Goal: Information Seeking & Learning: Learn about a topic

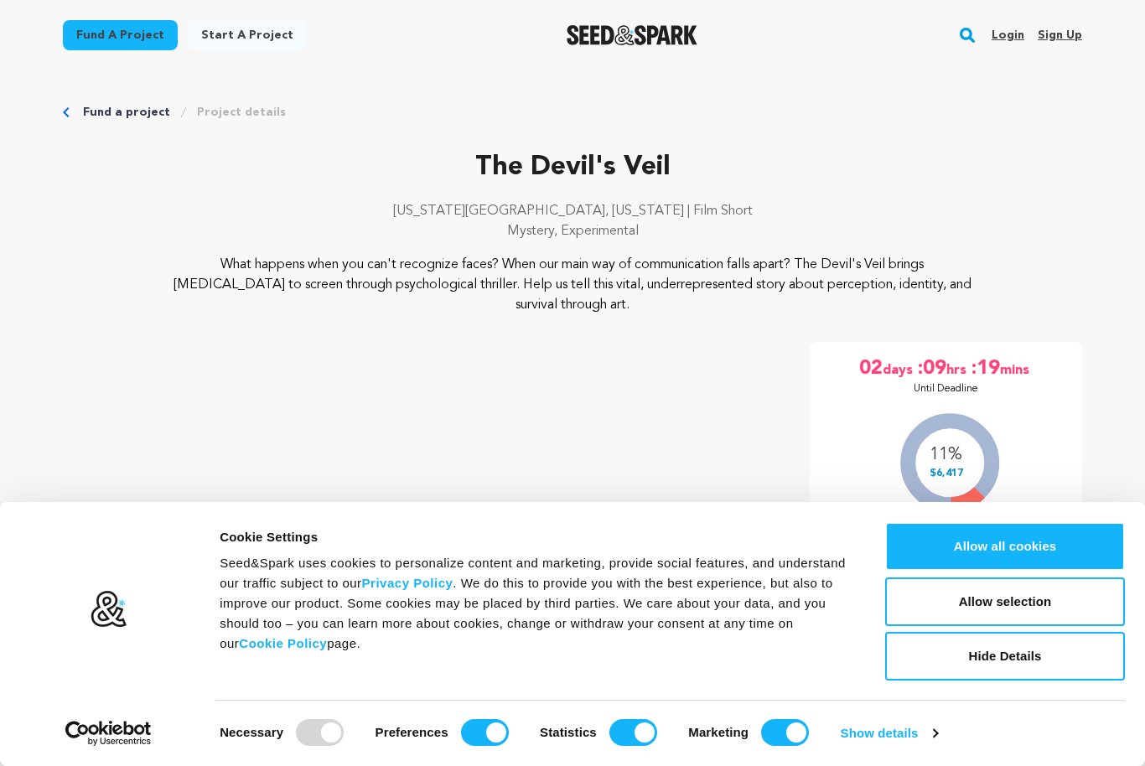
scroll to position [707, 0]
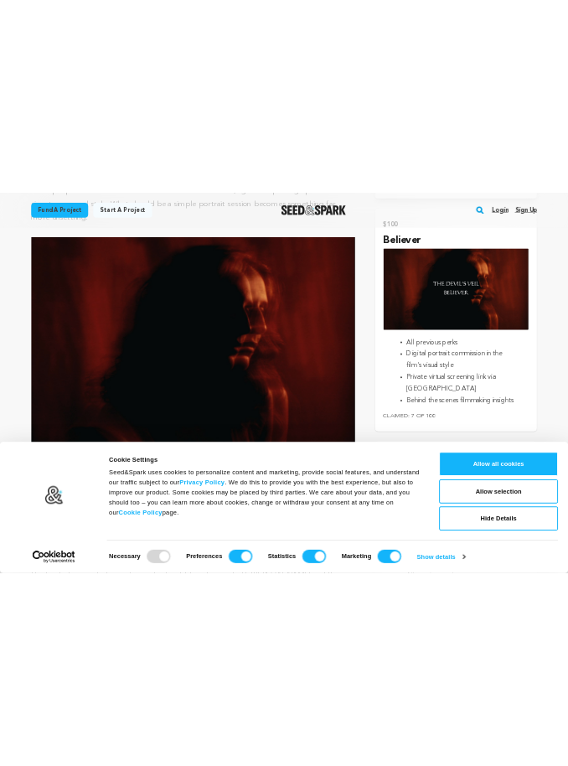
scroll to position [2199, 0]
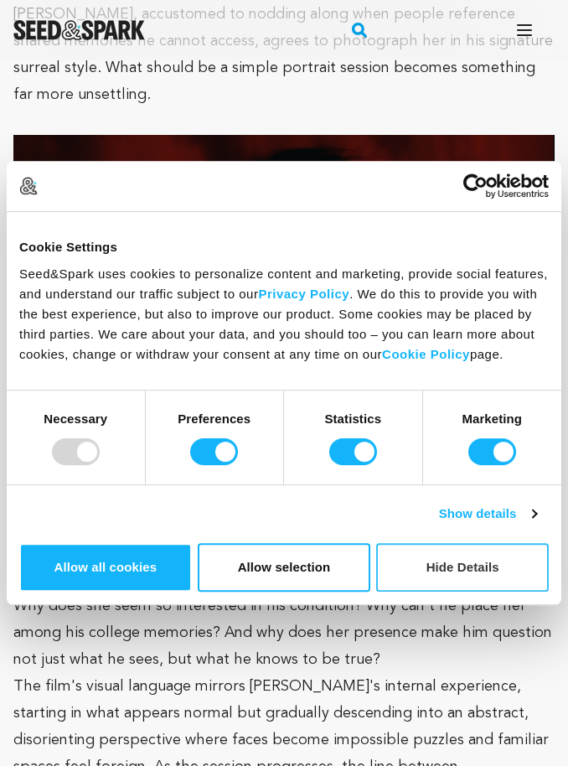
click at [443, 592] on button "Hide Details" at bounding box center [462, 567] width 173 height 49
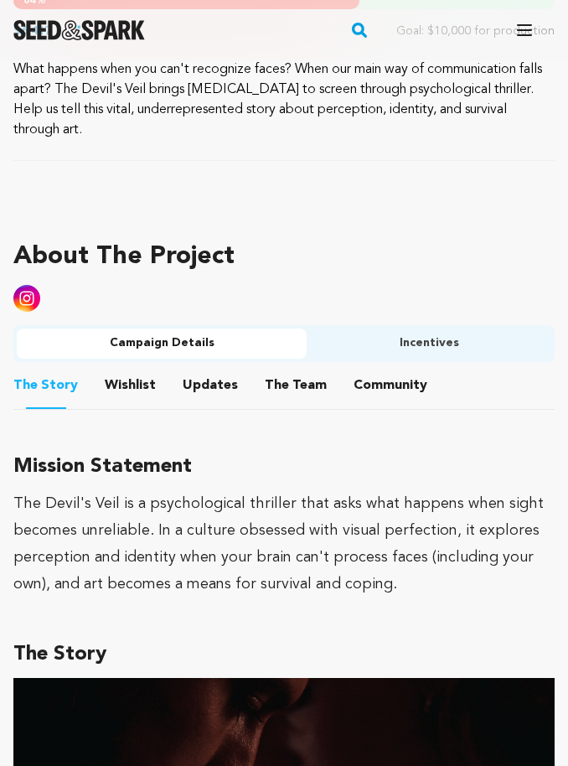
click at [432, 343] on button "Incentives" at bounding box center [429, 344] width 245 height 30
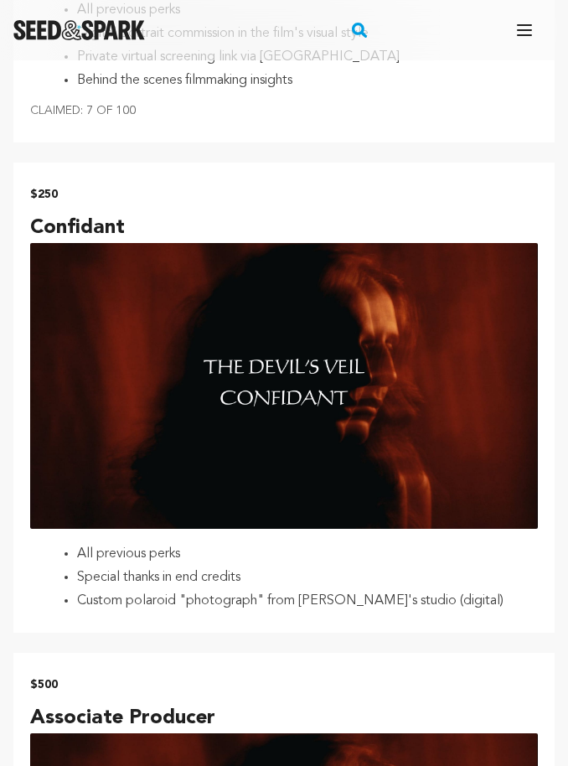
scroll to position [2691, 0]
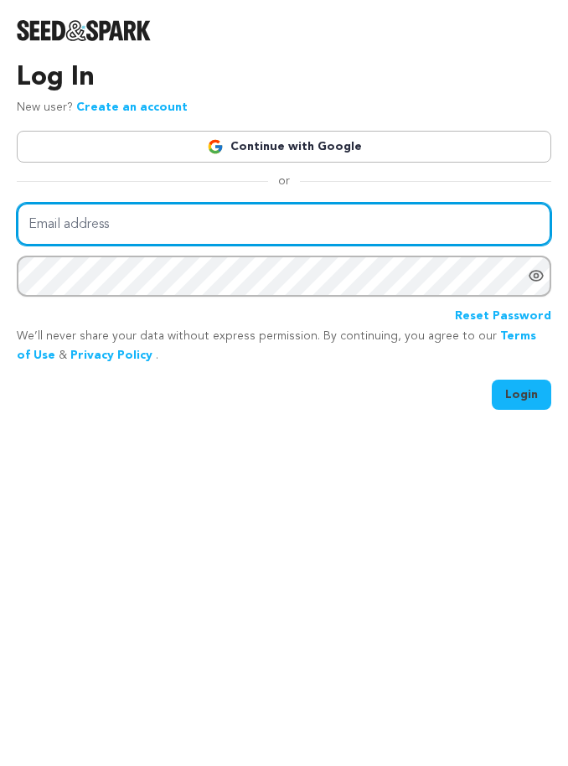
click at [102, 223] on input "Email address" at bounding box center [284, 224] width 535 height 43
type input "axl.me@protonmail.com"
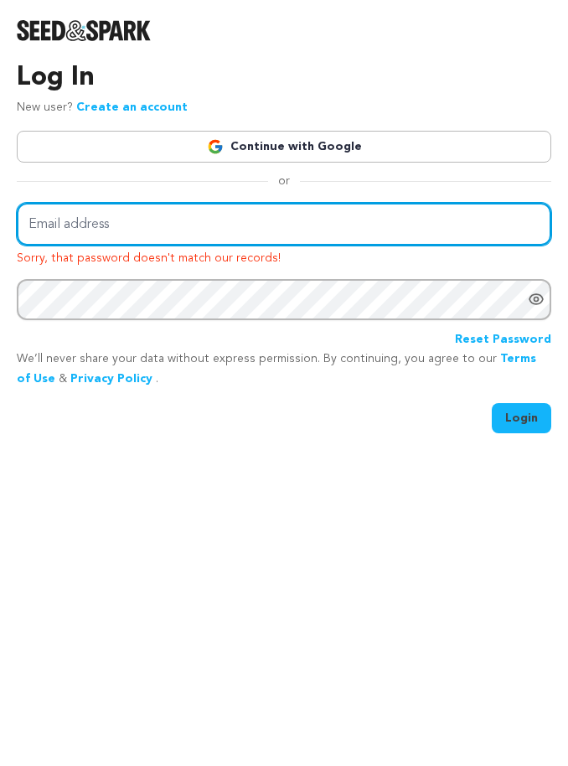
click at [443, 227] on input "Email address" at bounding box center [284, 224] width 535 height 43
type input "axl.me@protonmail.com"
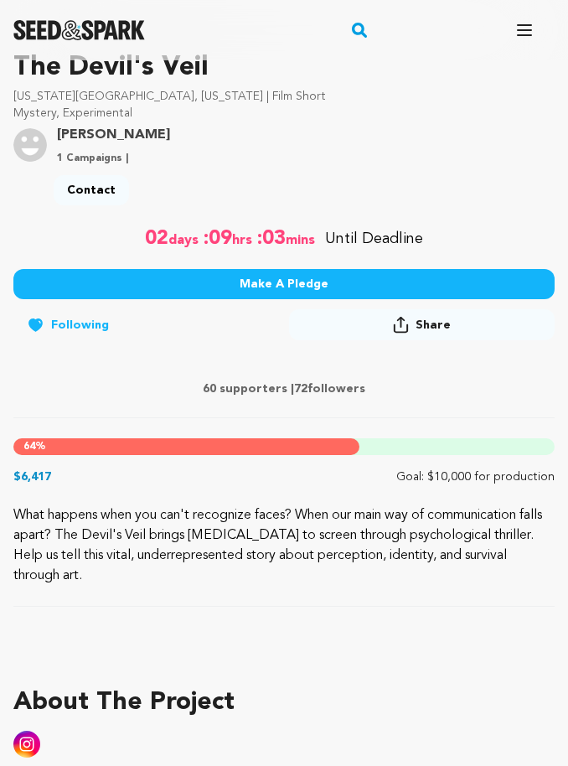
scroll to position [420, 0]
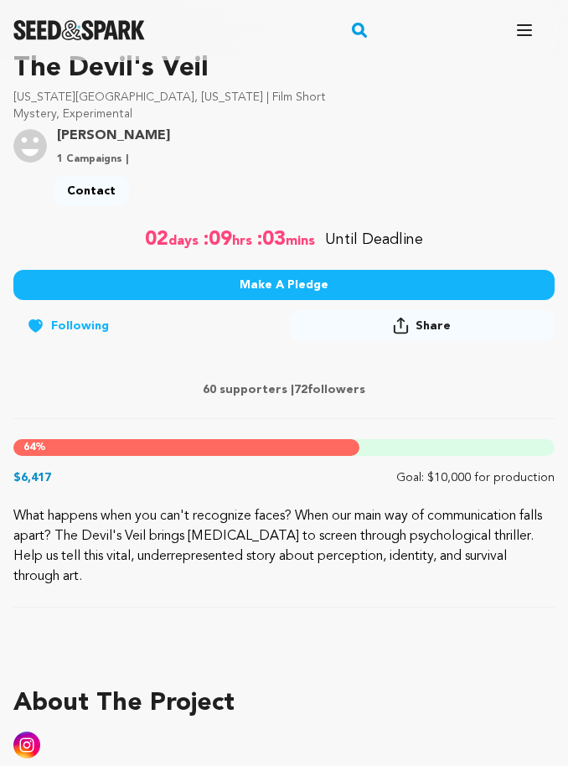
click at [72, 380] on div "60 supporters | 72 followers" at bounding box center [283, 392] width 541 height 54
click at [134, 396] on p "60 supporters | 72 followers" at bounding box center [283, 389] width 541 height 17
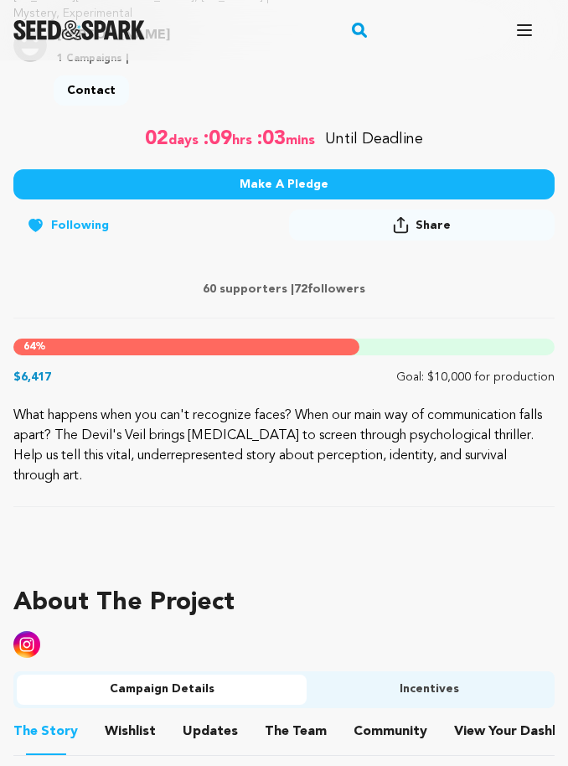
scroll to position [521, 0]
click at [442, 271] on div "60 supporters | 72 followers" at bounding box center [283, 291] width 541 height 54
click at [364, 240] on button "Share" at bounding box center [422, 225] width 266 height 31
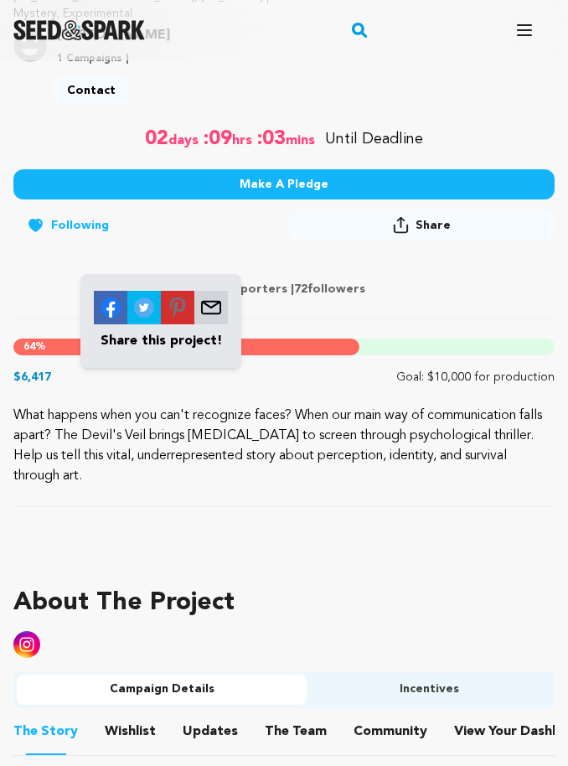
click at [409, 218] on icon at bounding box center [401, 225] width 16 height 18
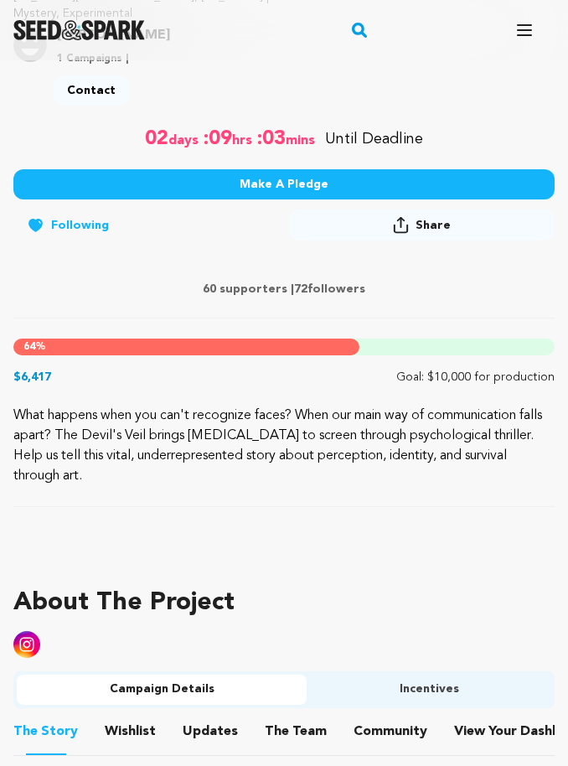
click at [428, 220] on span "Share" at bounding box center [433, 225] width 35 height 17
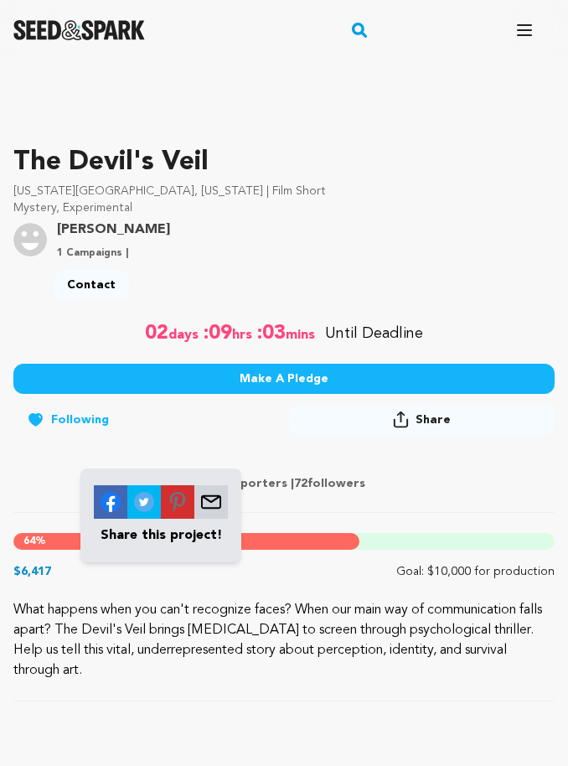
scroll to position [328, 0]
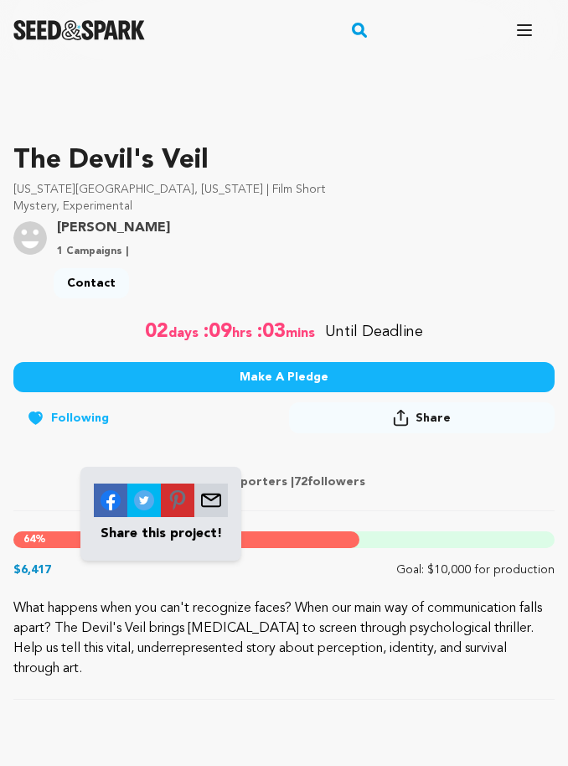
click at [158, 614] on p "What happens when you can't recognize faces? When our main way of communication…" at bounding box center [283, 638] width 541 height 80
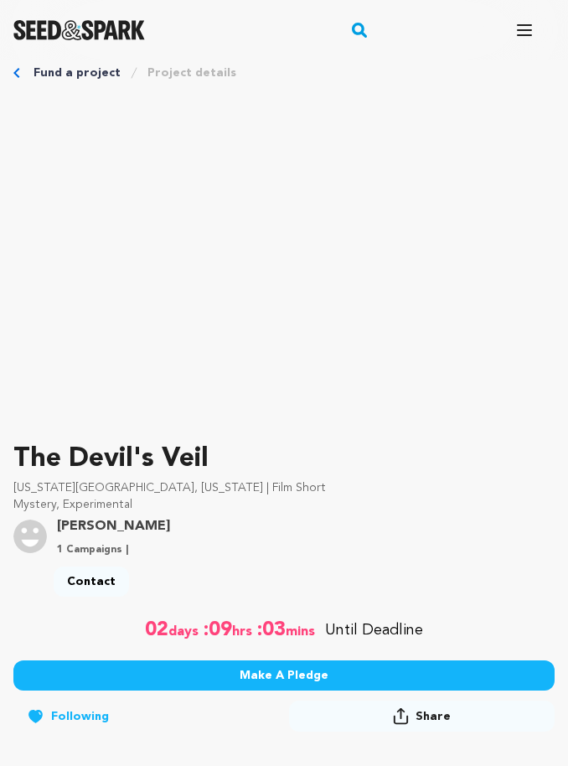
scroll to position [0, 0]
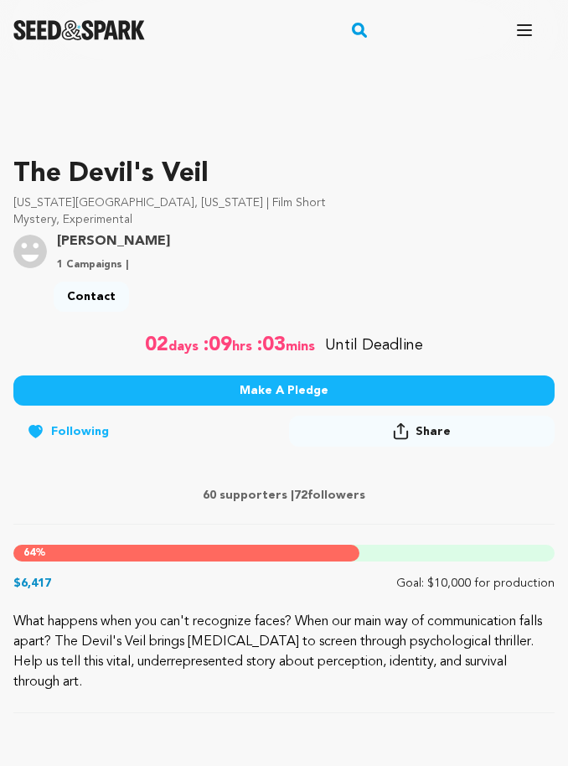
click at [394, 445] on button "Share" at bounding box center [422, 432] width 266 height 31
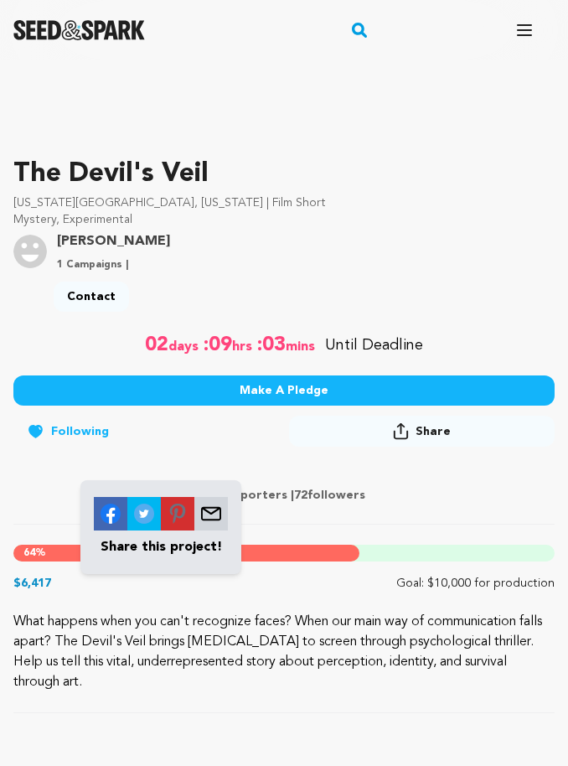
scroll to position [314, 0]
click at [119, 592] on div "$6,417 Goal: $10,000 for production" at bounding box center [283, 583] width 541 height 17
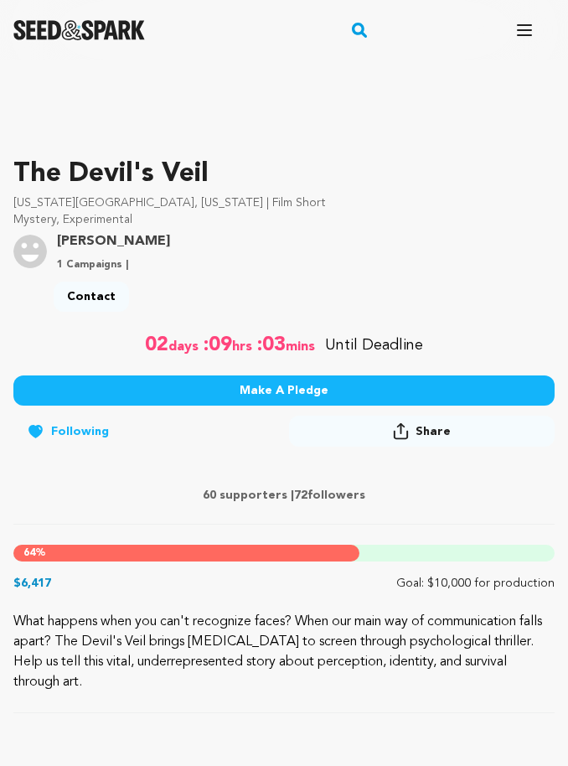
click at [71, 435] on button "Following" at bounding box center [67, 432] width 109 height 30
click at [142, 445] on button "Follow" at bounding box center [146, 432] width 266 height 30
click at [132, 486] on div "60 supporters | 72 followers" at bounding box center [283, 497] width 541 height 54
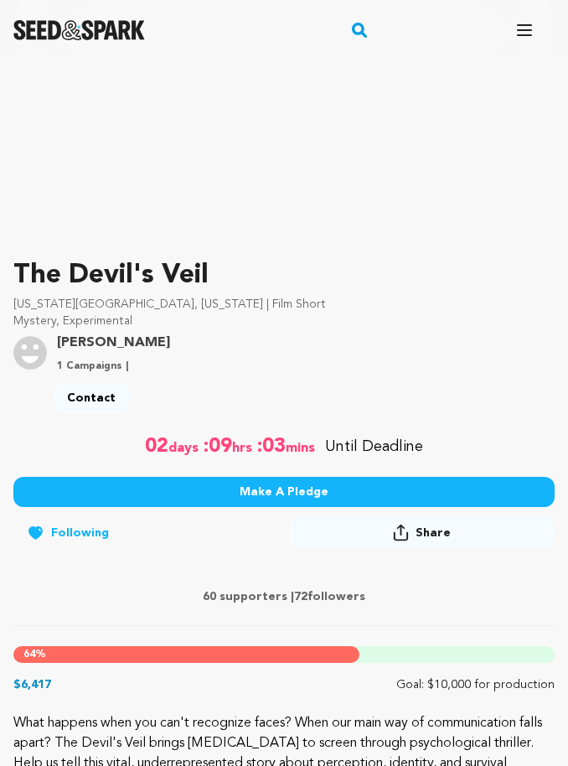
scroll to position [0, 0]
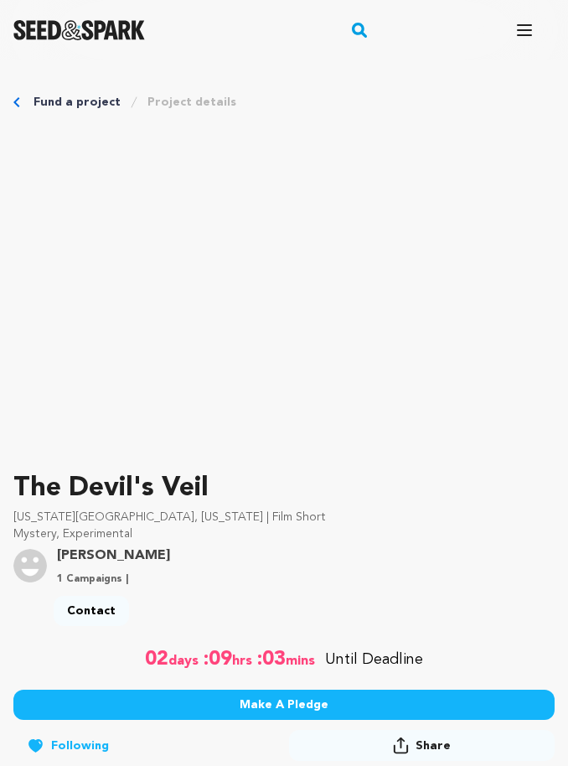
click at [407, 5] on div at bounding box center [434, 6] width 268 height 13
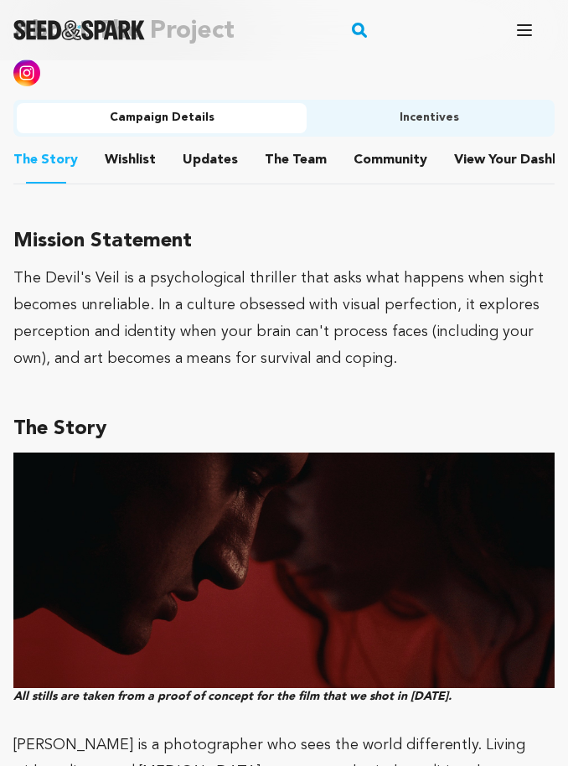
scroll to position [1092, 0]
drag, startPoint x: 405, startPoint y: 374, endPoint x: 4, endPoint y: 284, distance: 410.6
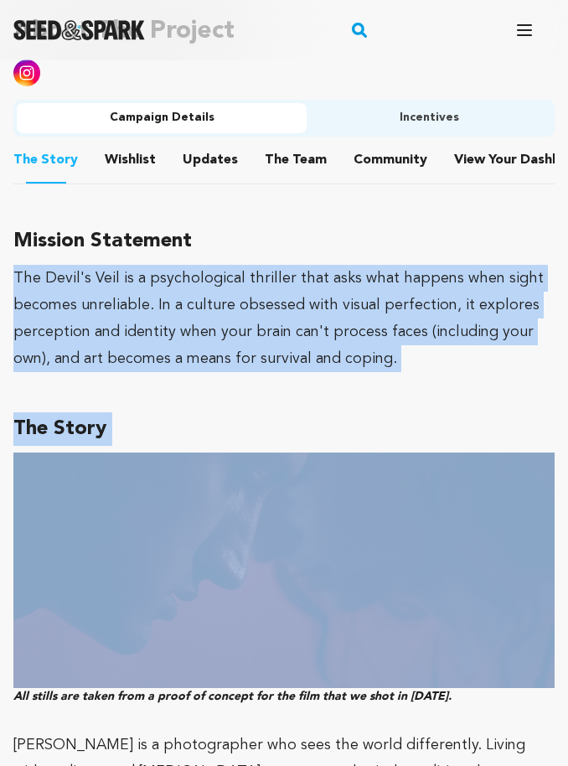
click at [499, 63] on div at bounding box center [283, 73] width 541 height 27
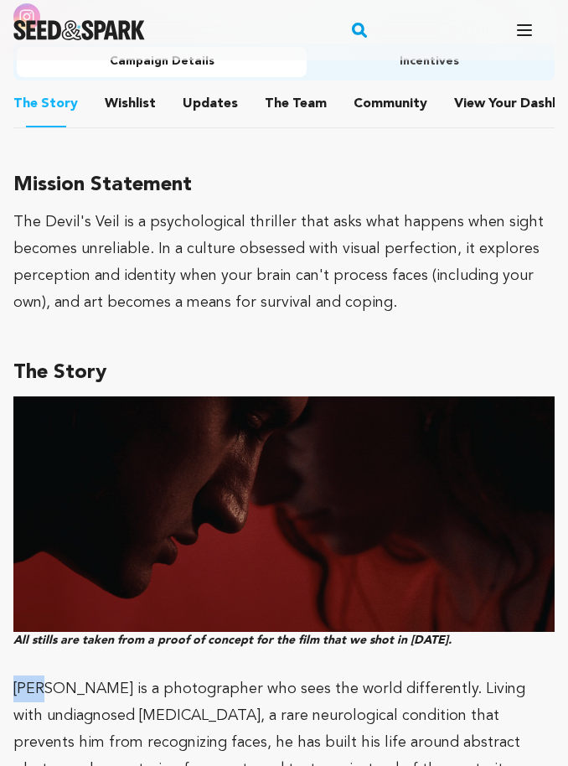
scroll to position [1150, 0]
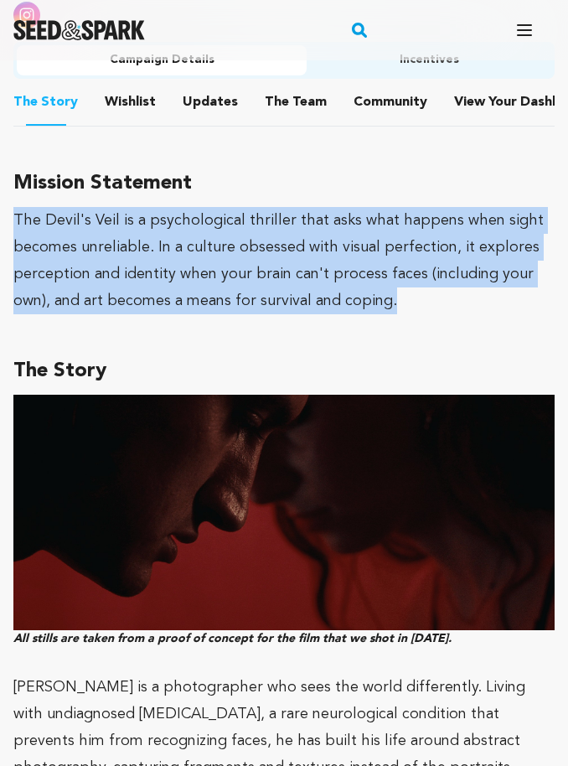
copy div "The Devil's Veil is a psychological thriller that asks what happens when sight …"
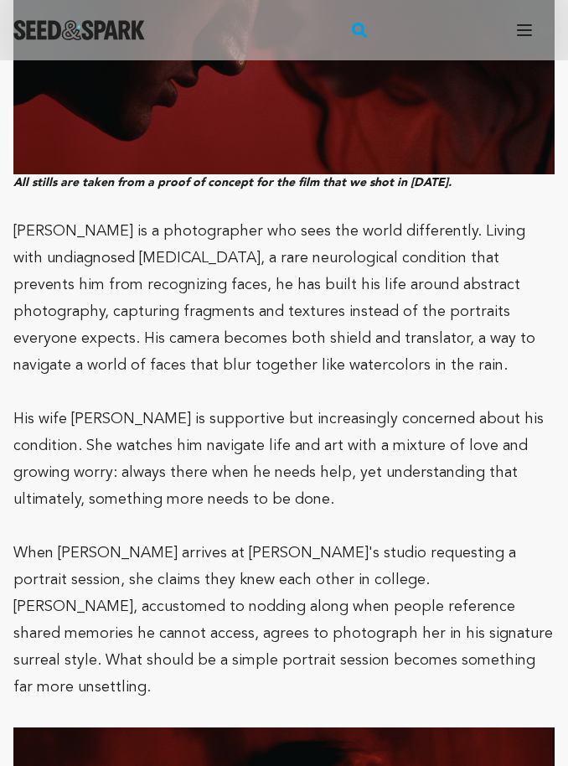
scroll to position [1593, 0]
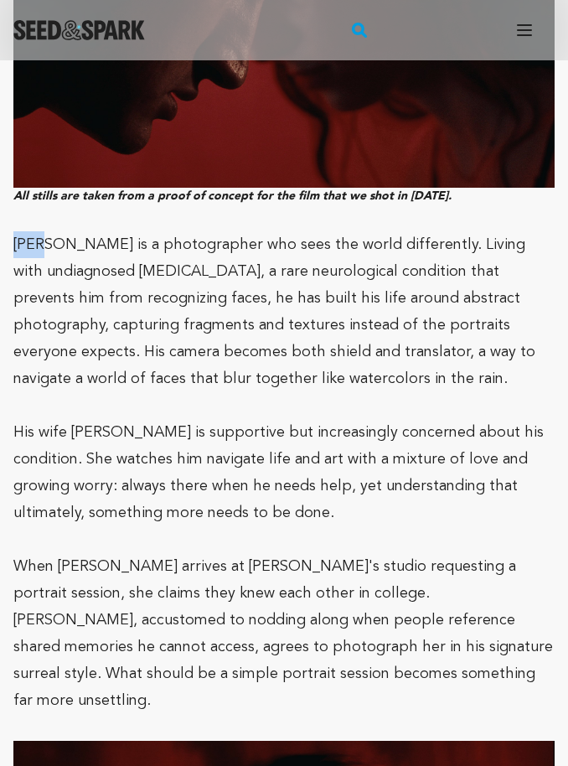
click at [196, 365] on p "Mark is a photographer who sees the world differently. Living with undiagnosed …" at bounding box center [283, 311] width 541 height 161
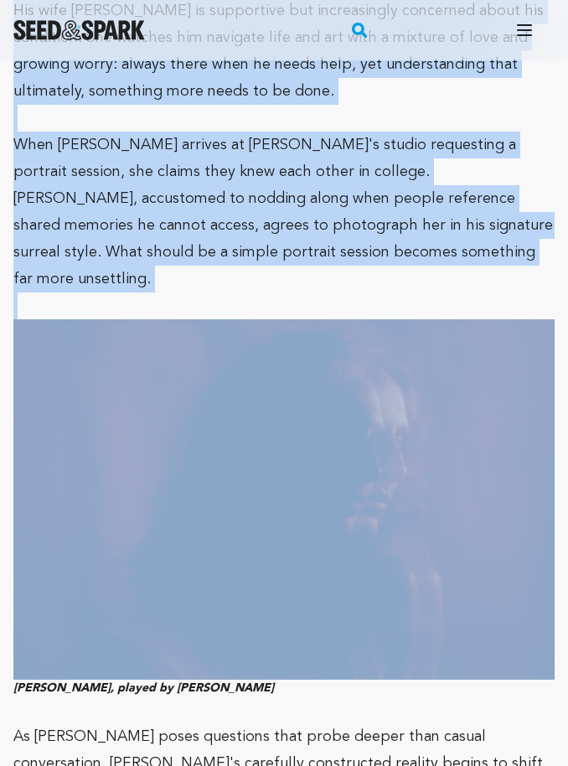
scroll to position [2015, 0]
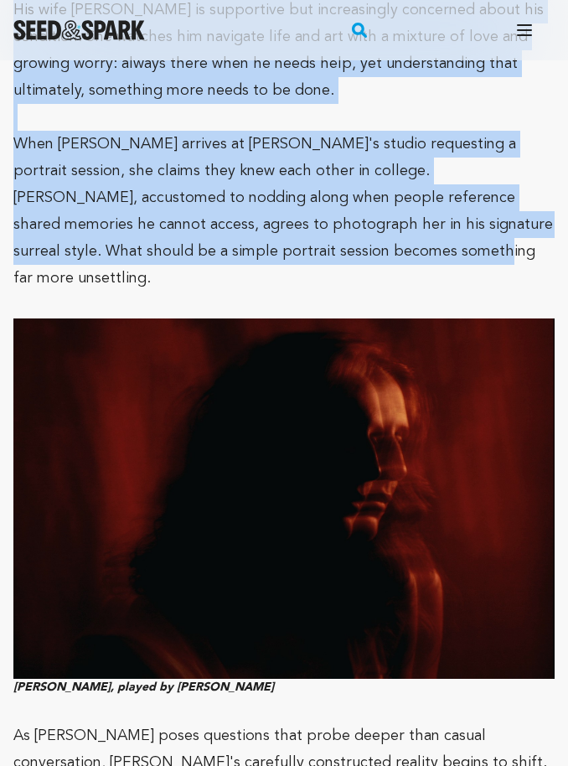
copy div "Mark is a photographer who sees the world differently. Living with undiagnosed …"
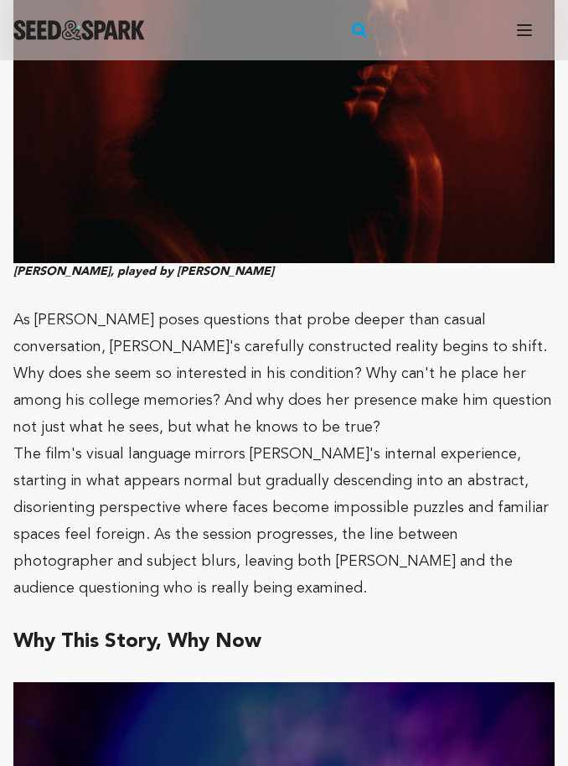
scroll to position [2427, 0]
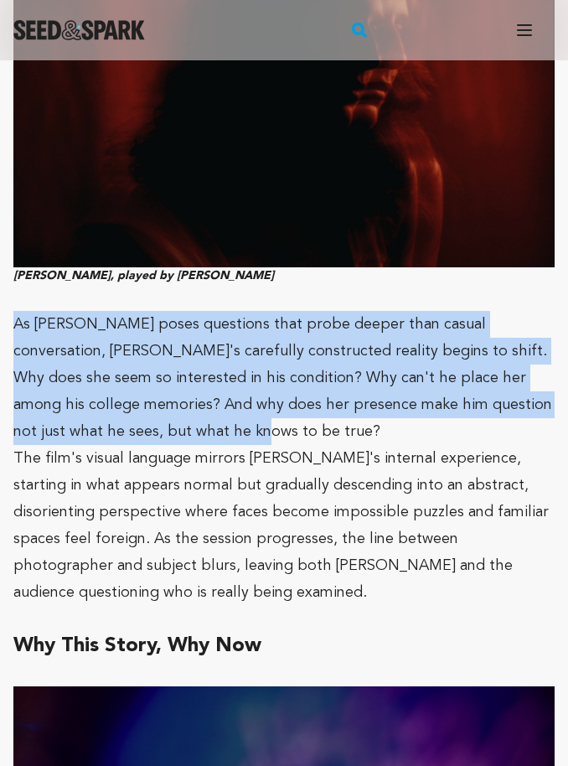
copy p "As Evelynn poses questions that probe deeper than casual conversation, Mark's c…"
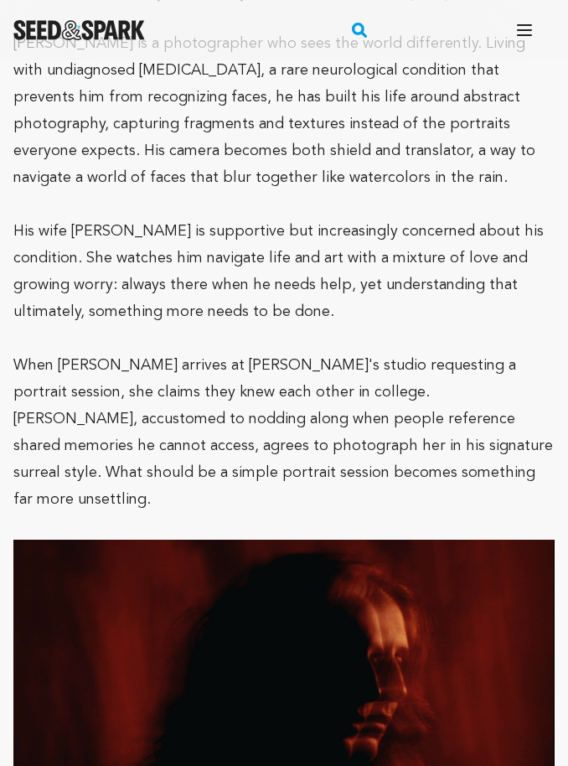
scroll to position [1763, 0]
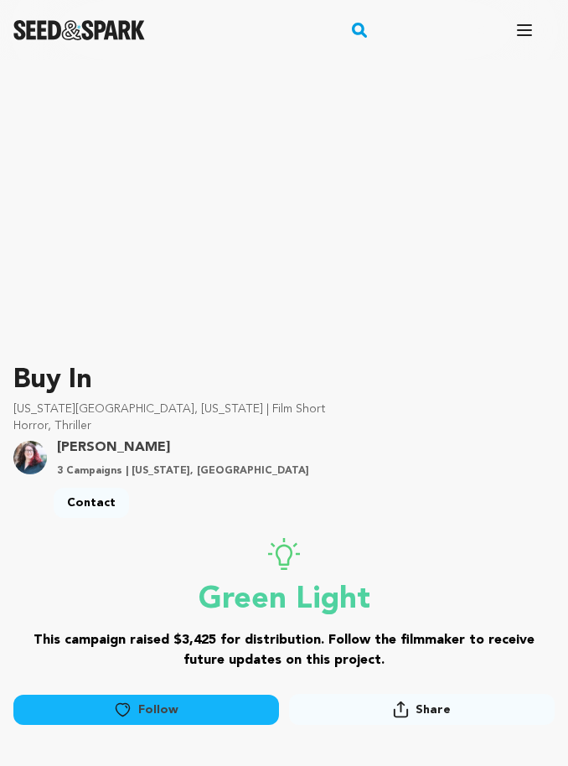
scroll to position [108, 0]
